Goal: Information Seeking & Learning: Compare options

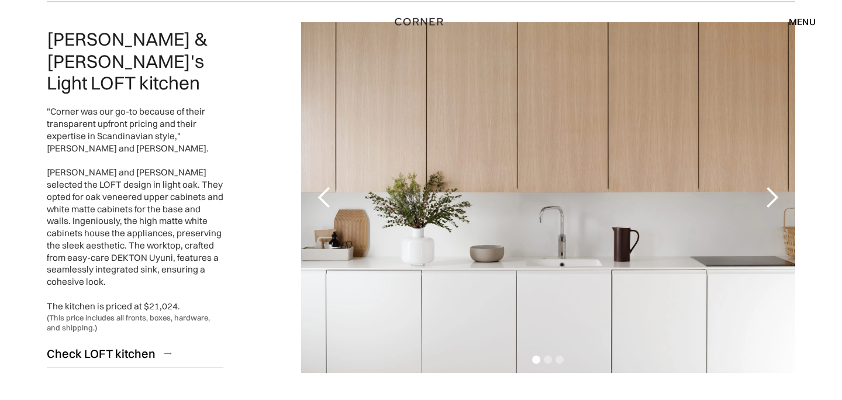
scroll to position [993, 0]
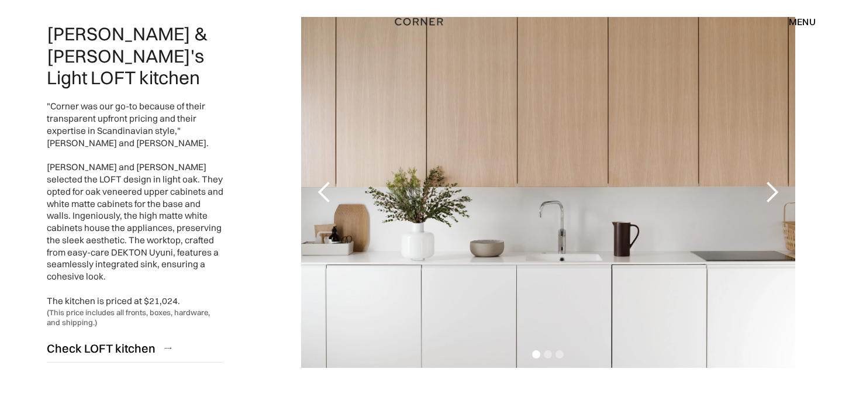
click at [772, 192] on div "next slide" at bounding box center [772, 192] width 23 height 23
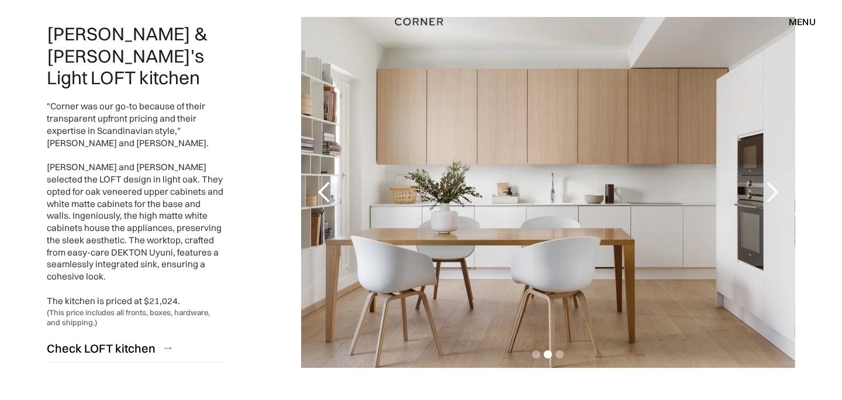
click at [773, 192] on div "next slide" at bounding box center [772, 192] width 23 height 23
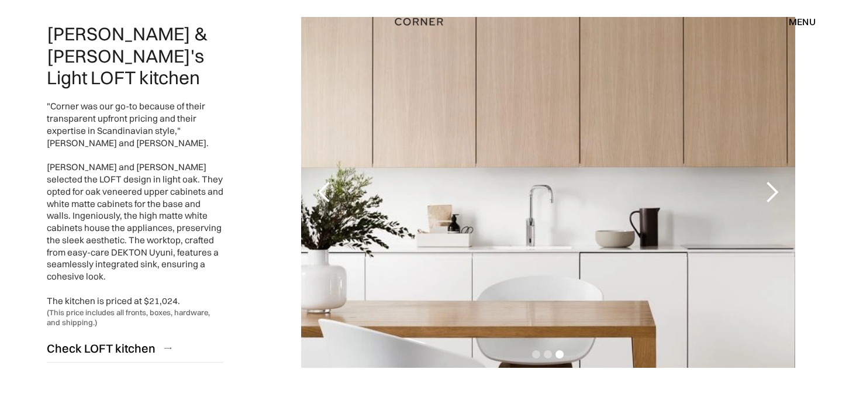
click at [773, 192] on div "next slide" at bounding box center [772, 192] width 23 height 23
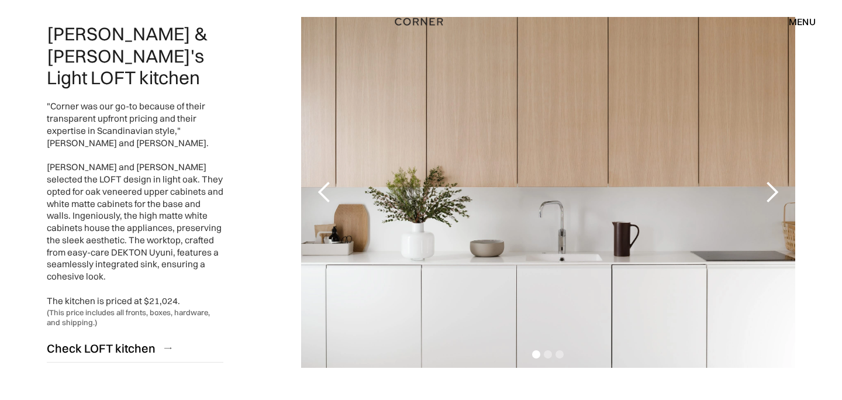
click at [773, 192] on div "next slide" at bounding box center [772, 192] width 23 height 23
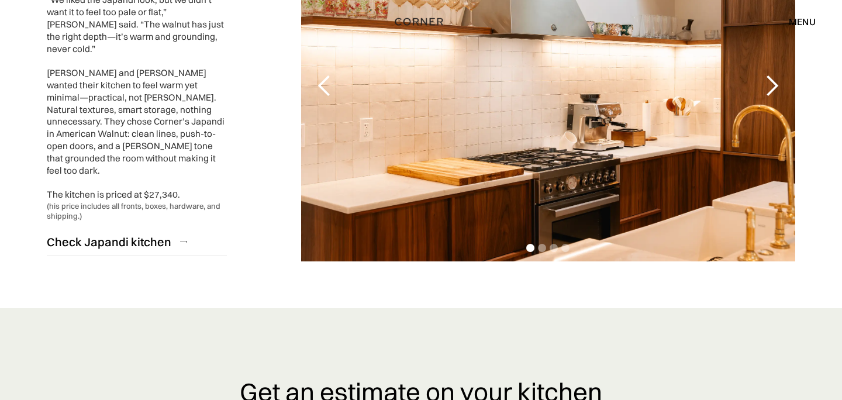
scroll to position [2812, 0]
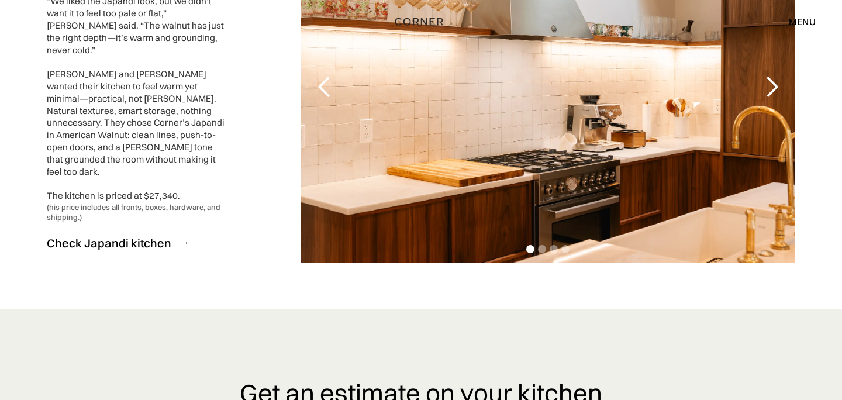
click at [121, 235] on div "Check Japandi kitchen" at bounding box center [109, 243] width 125 height 16
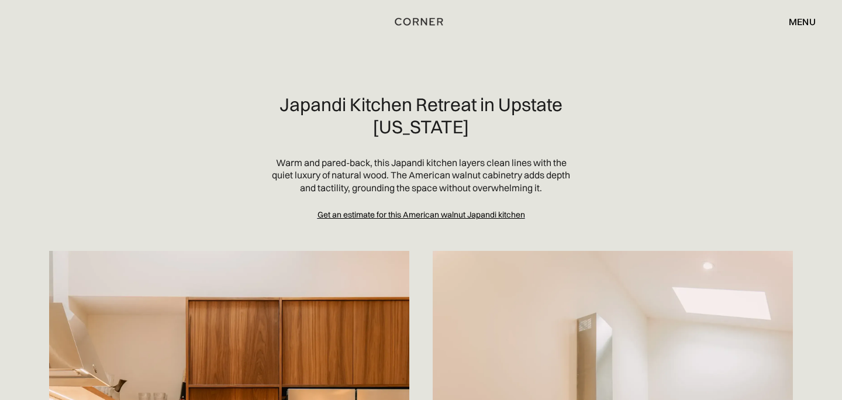
click at [798, 15] on div "menu close" at bounding box center [797, 22] width 39 height 20
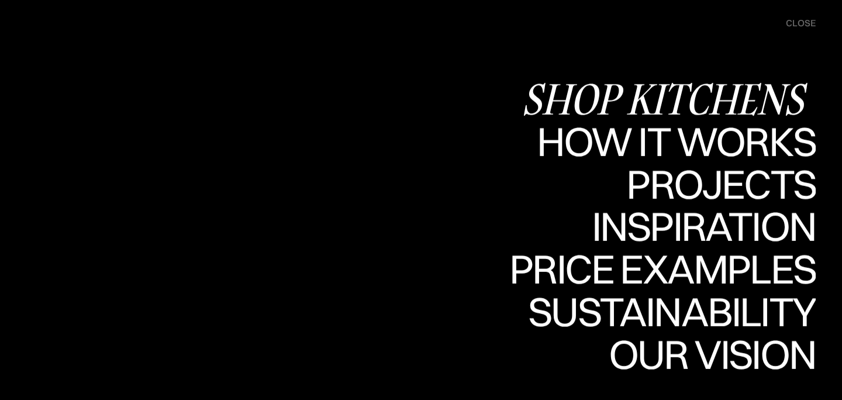
click at [730, 88] on div "Shop Kitchens" at bounding box center [669, 98] width 294 height 41
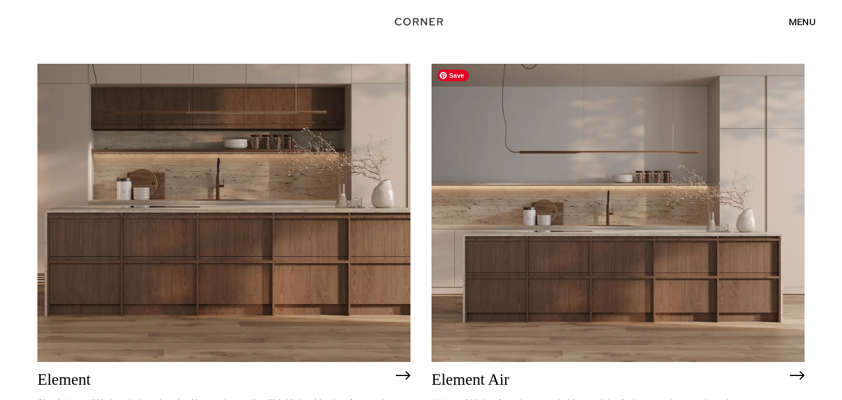
scroll to position [1039, 0]
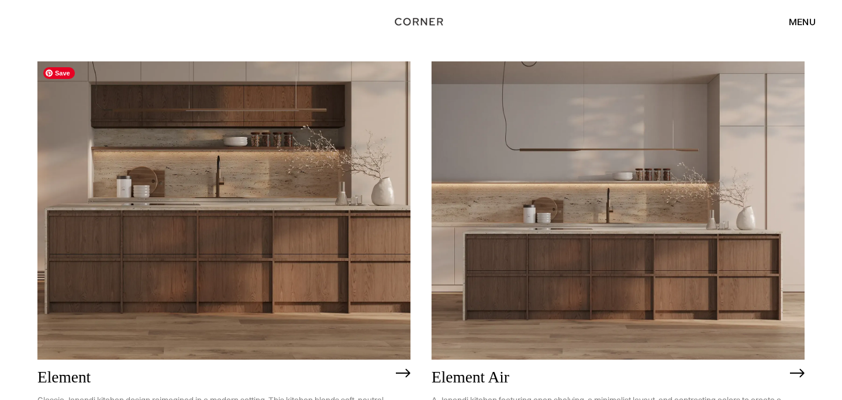
click at [322, 269] on img at bounding box center [223, 210] width 373 height 298
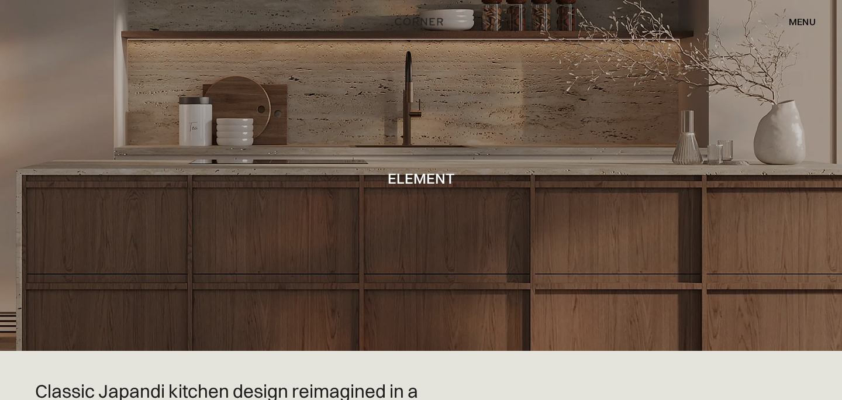
click at [801, 18] on div "menu" at bounding box center [802, 21] width 27 height 9
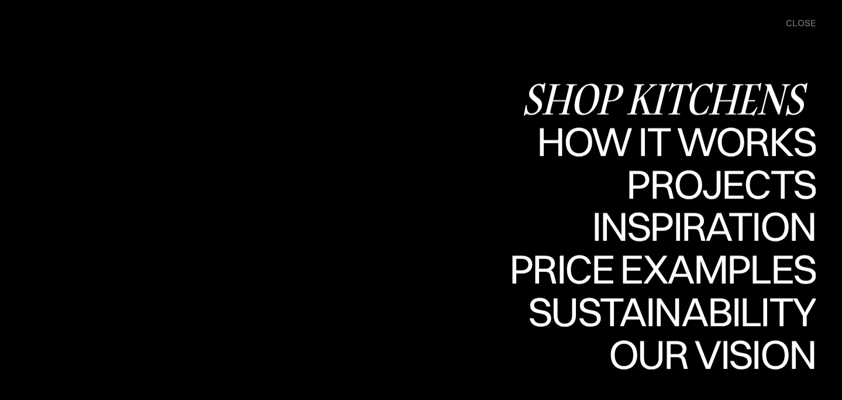
click at [710, 89] on div "Shop Kitchens" at bounding box center [669, 98] width 294 height 41
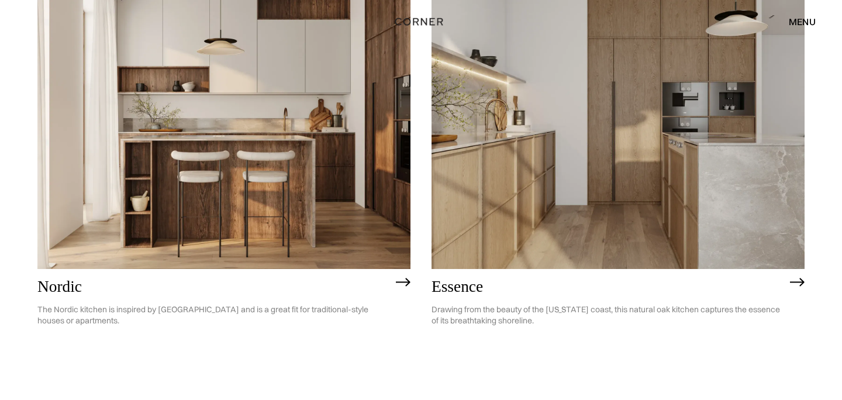
scroll to position [213, 0]
click at [518, 238] on img at bounding box center [618, 119] width 373 height 298
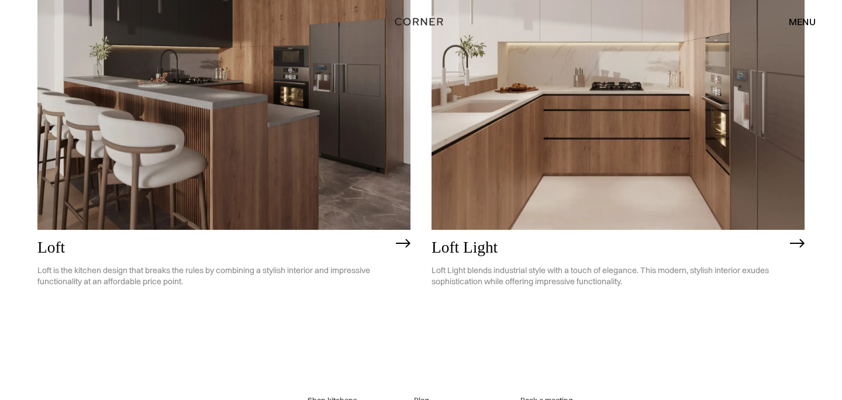
scroll to position [3020, 0]
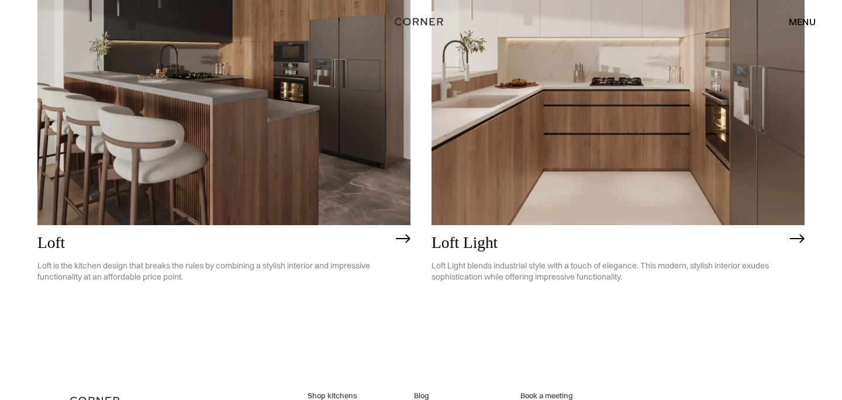
click at [432, 170] on img at bounding box center [618, 76] width 373 height 298
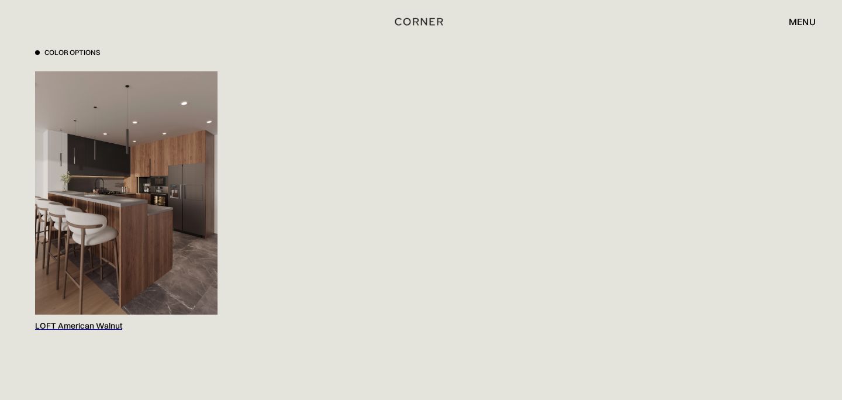
scroll to position [1237, 0]
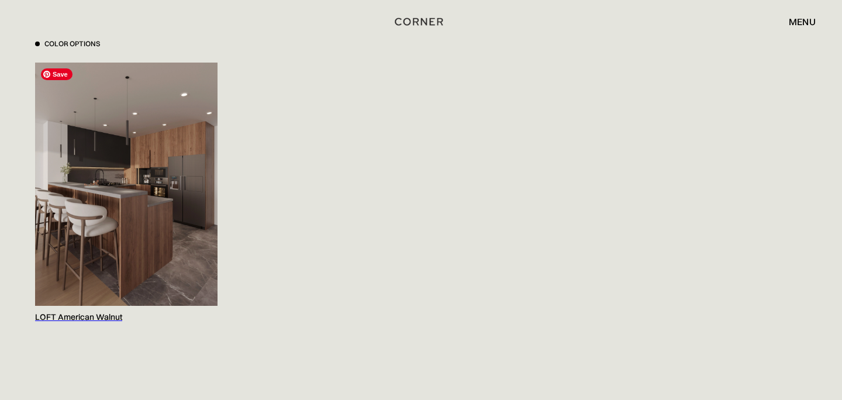
click at [165, 198] on img at bounding box center [126, 184] width 183 height 243
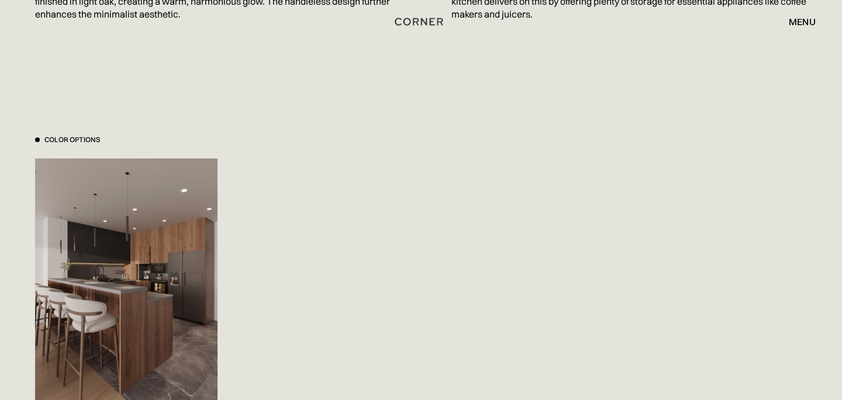
scroll to position [1089, 0]
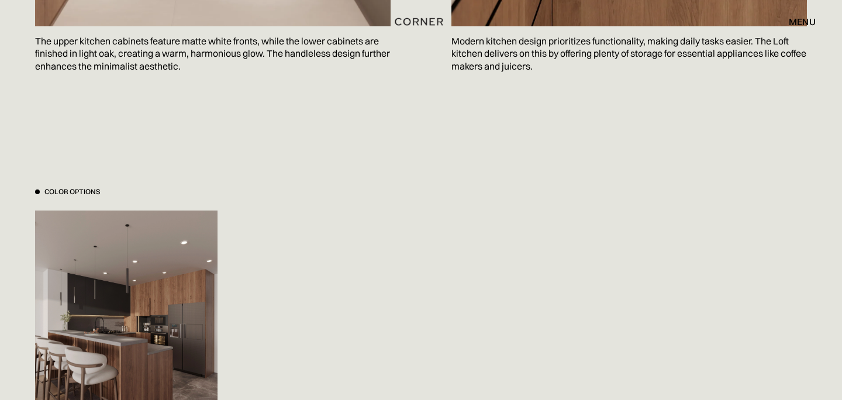
click at [810, 14] on div "menu close" at bounding box center [797, 22] width 39 height 20
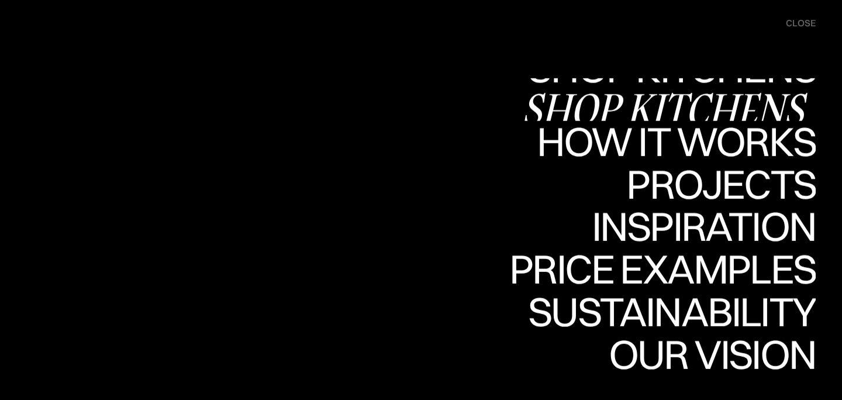
click at [743, 95] on div "Shop Kitchens" at bounding box center [669, 108] width 294 height 41
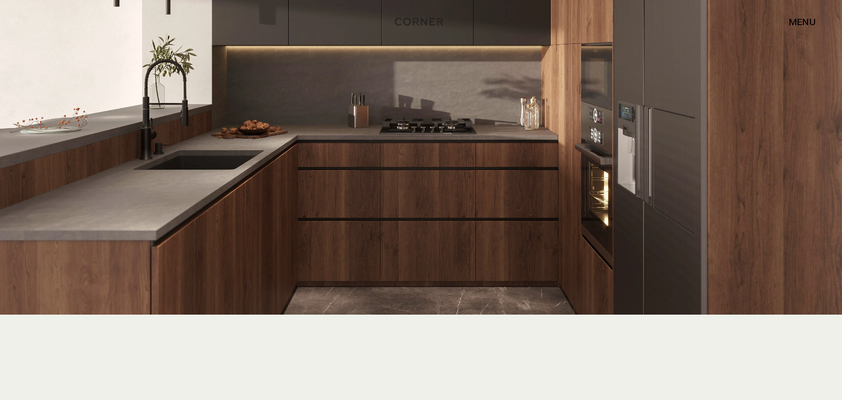
scroll to position [2873, 0]
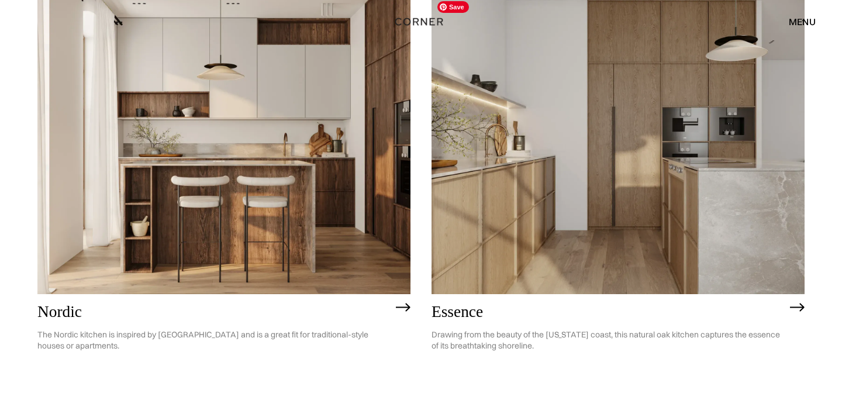
scroll to position [190, 0]
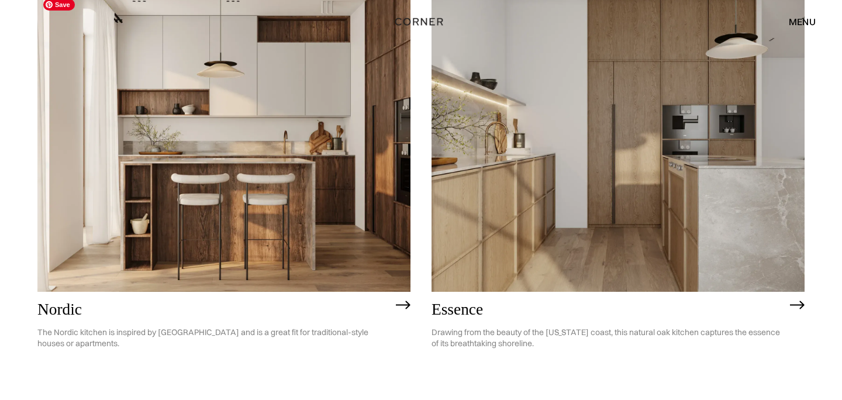
click at [323, 204] on img at bounding box center [223, 142] width 373 height 298
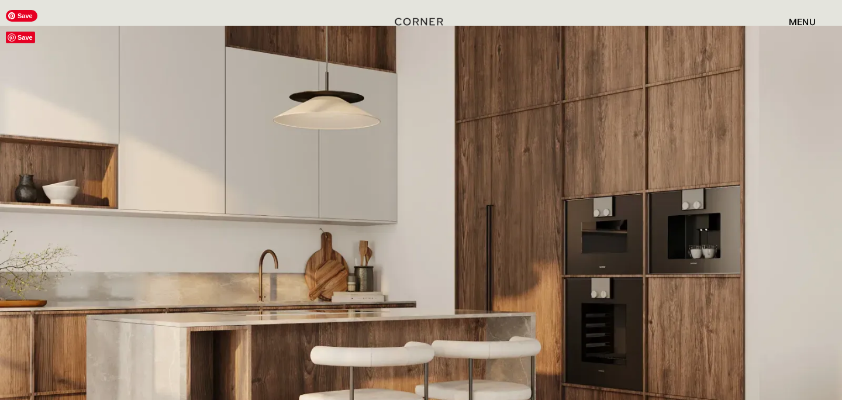
scroll to position [2359, 0]
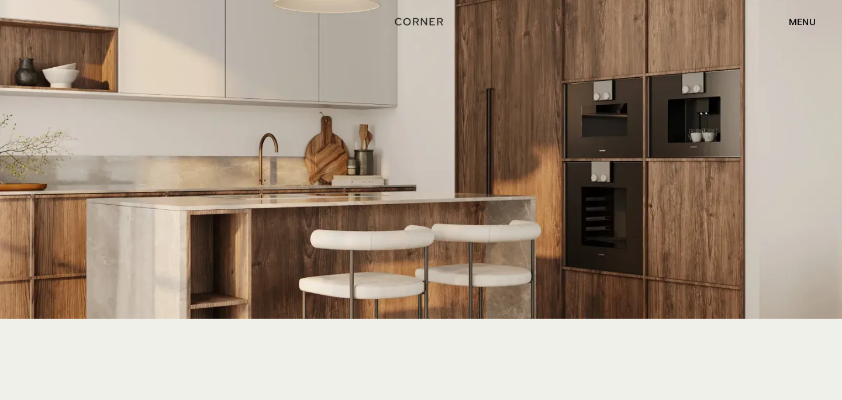
click at [801, 20] on div "menu" at bounding box center [802, 21] width 27 height 9
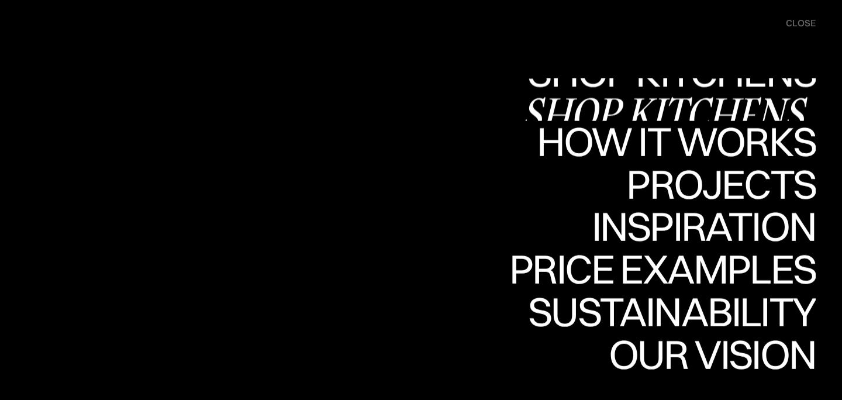
click at [687, 100] on div "Shop Kitchens" at bounding box center [669, 112] width 294 height 41
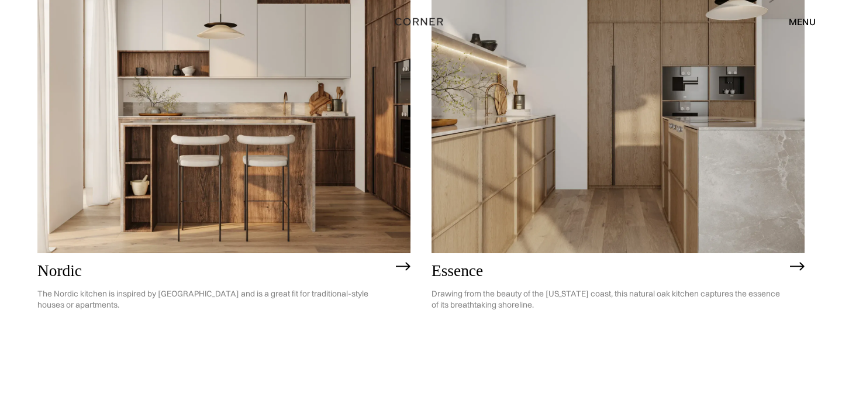
scroll to position [236, 0]
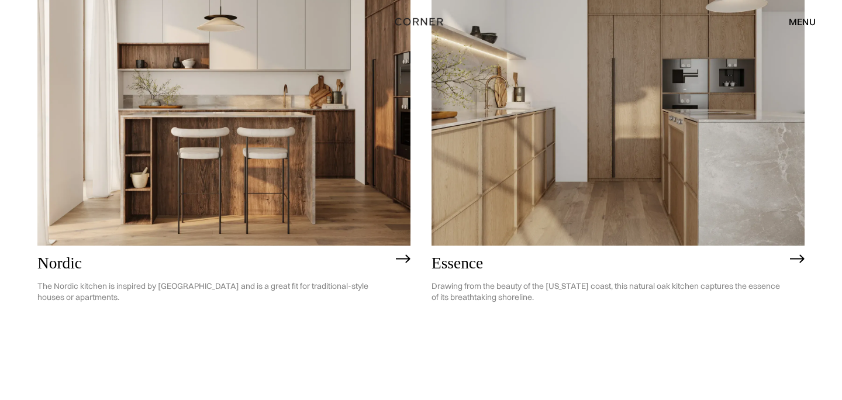
click at [688, 118] on img at bounding box center [618, 96] width 373 height 298
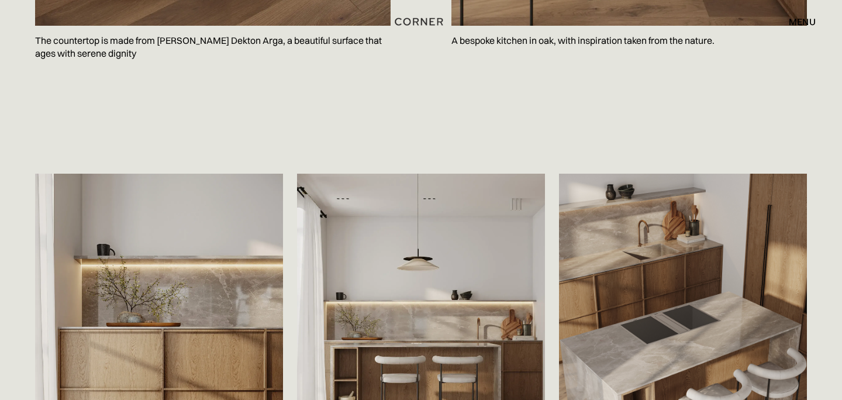
scroll to position [1668, 0]
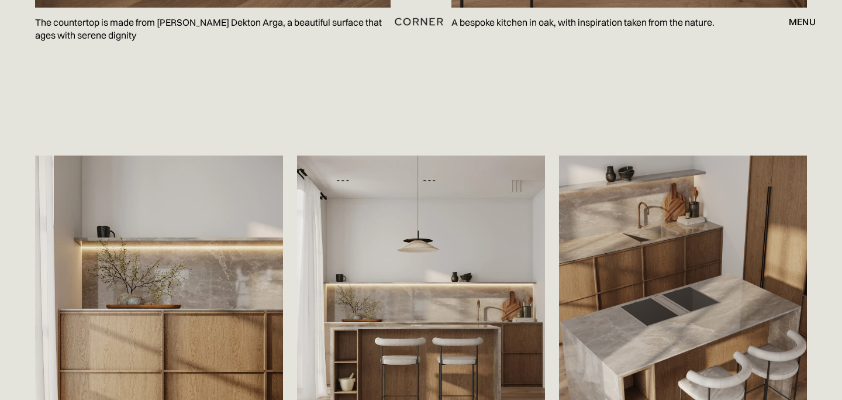
click at [806, 17] on div "menu" at bounding box center [802, 21] width 27 height 9
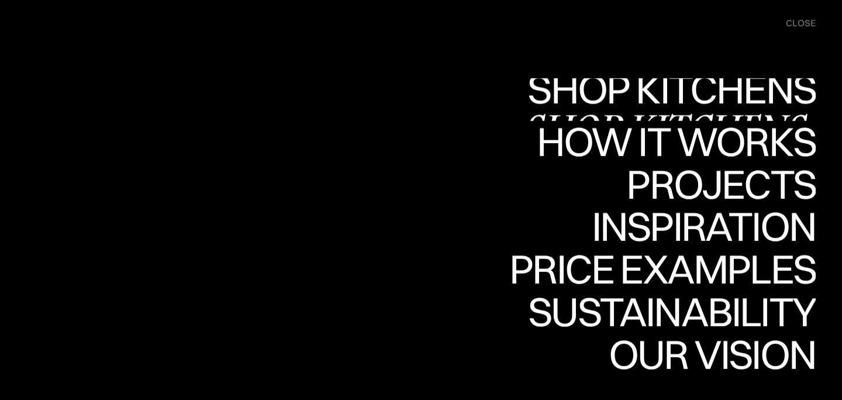
click at [762, 109] on div "Shop Kitchens" at bounding box center [669, 129] width 294 height 41
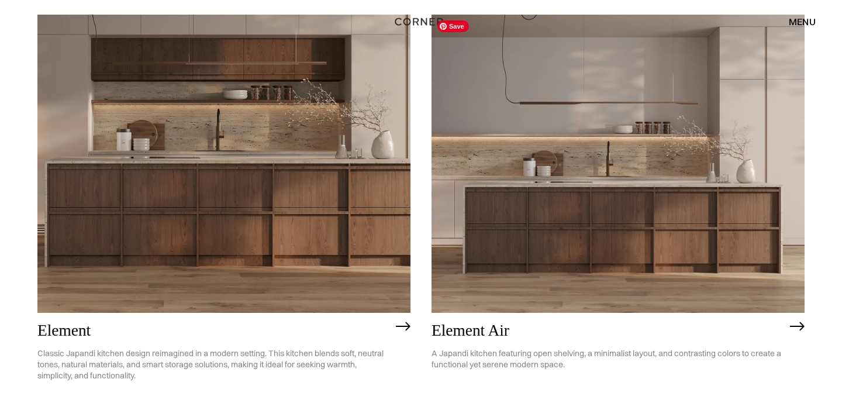
scroll to position [1085, 0]
click at [600, 240] on img at bounding box center [618, 164] width 373 height 298
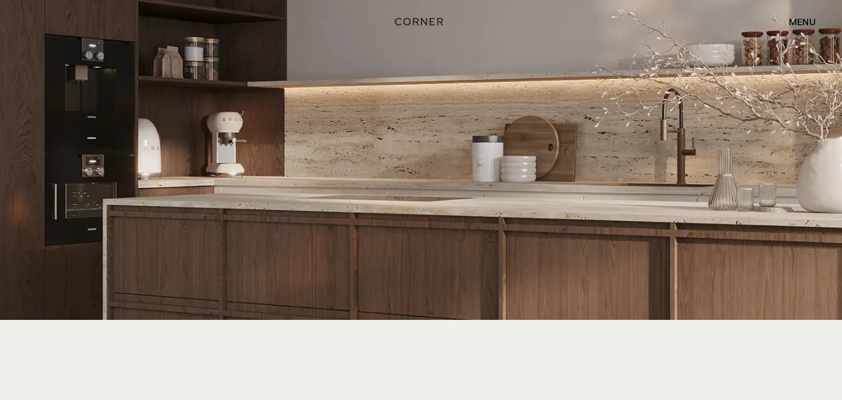
scroll to position [2514, 0]
